Goal: Manage account settings

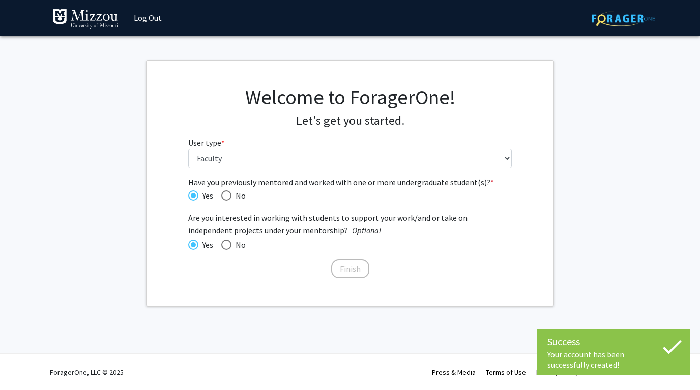
select select "5: faculty"
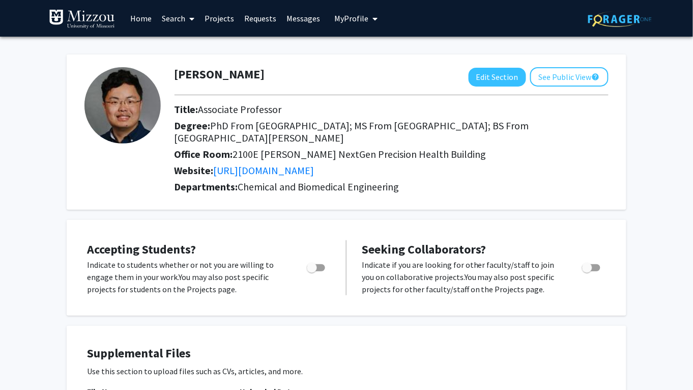
scroll to position [12, 0]
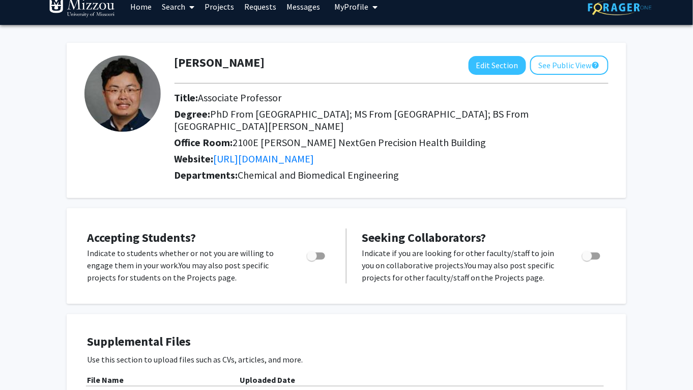
click at [323, 252] on span "Toggle" at bounding box center [316, 255] width 18 height 7
click at [312, 259] on input "Would you like to permit student requests?" at bounding box center [311, 259] width 1 height 1
checkbox input "true"
click at [595, 252] on span "Toggle" at bounding box center [591, 255] width 18 height 7
click at [587, 259] on input "Toggle" at bounding box center [587, 259] width 1 height 1
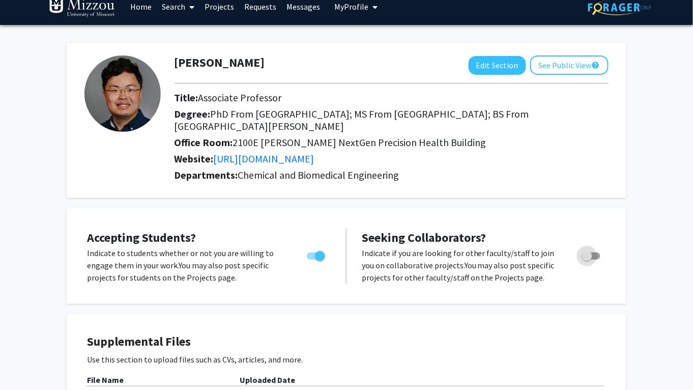
checkbox input "true"
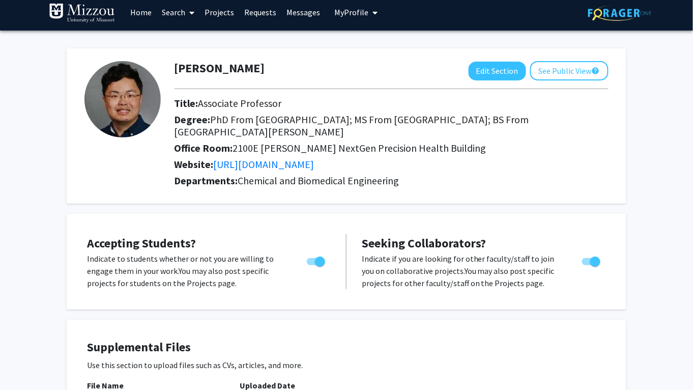
scroll to position [0, 0]
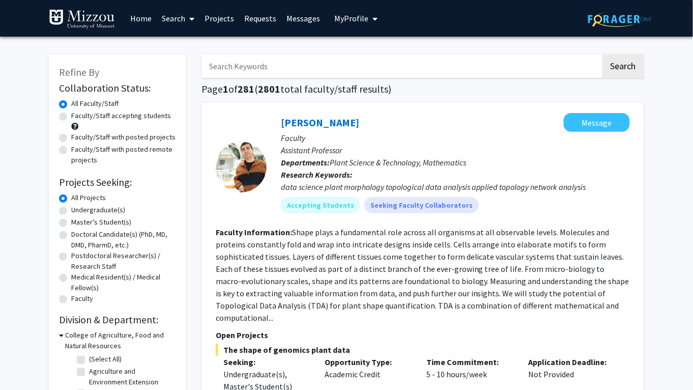
click at [104, 20] on img at bounding box center [82, 19] width 66 height 20
